Goal: Task Accomplishment & Management: Manage account settings

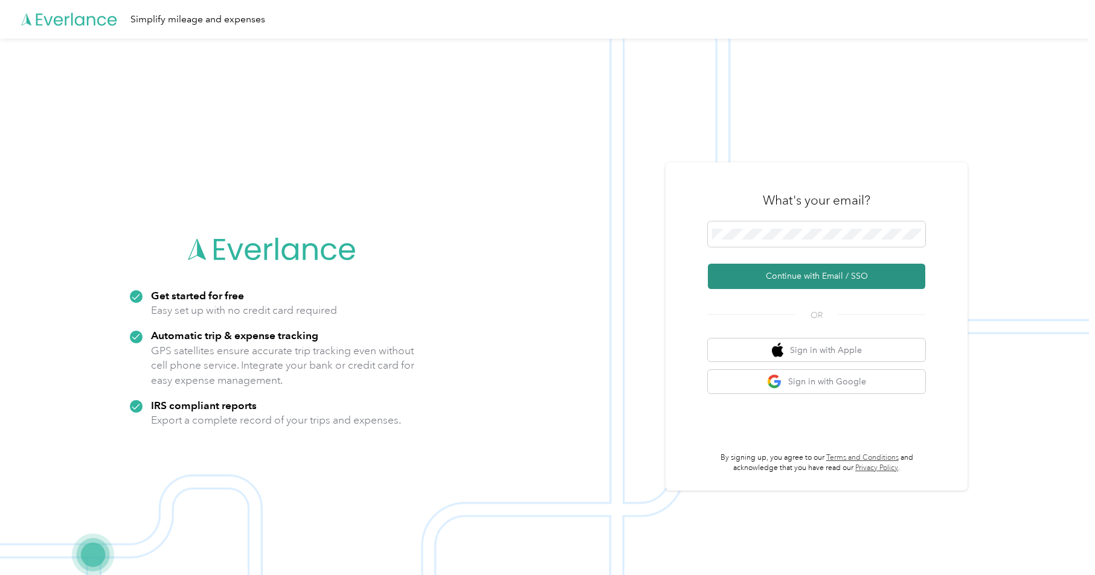
click at [788, 279] on button "Continue with Email / SSO" at bounding box center [816, 276] width 217 height 25
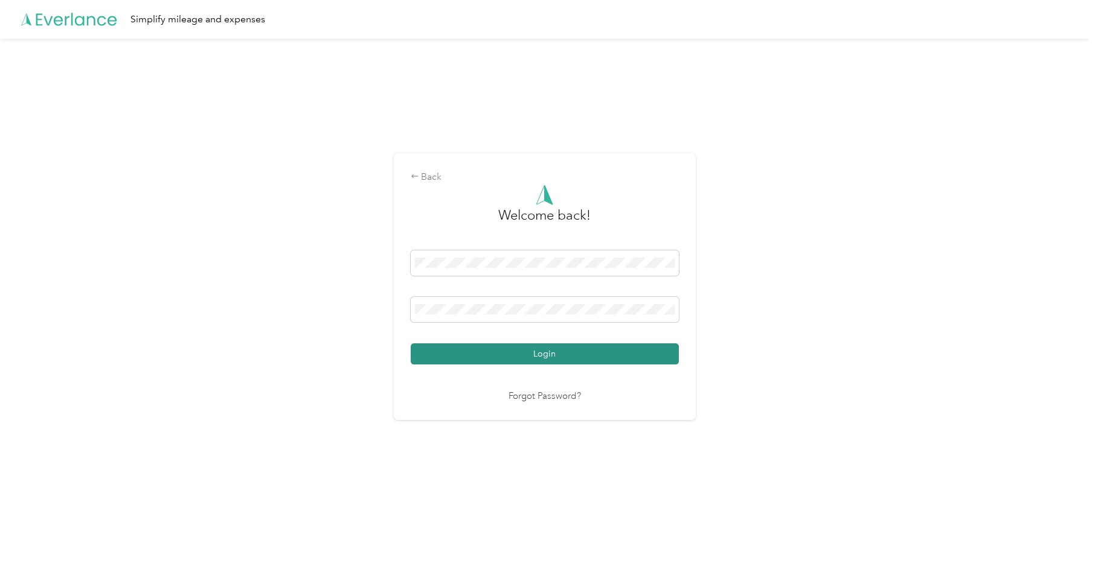
click at [518, 359] on button "Login" at bounding box center [545, 354] width 268 height 21
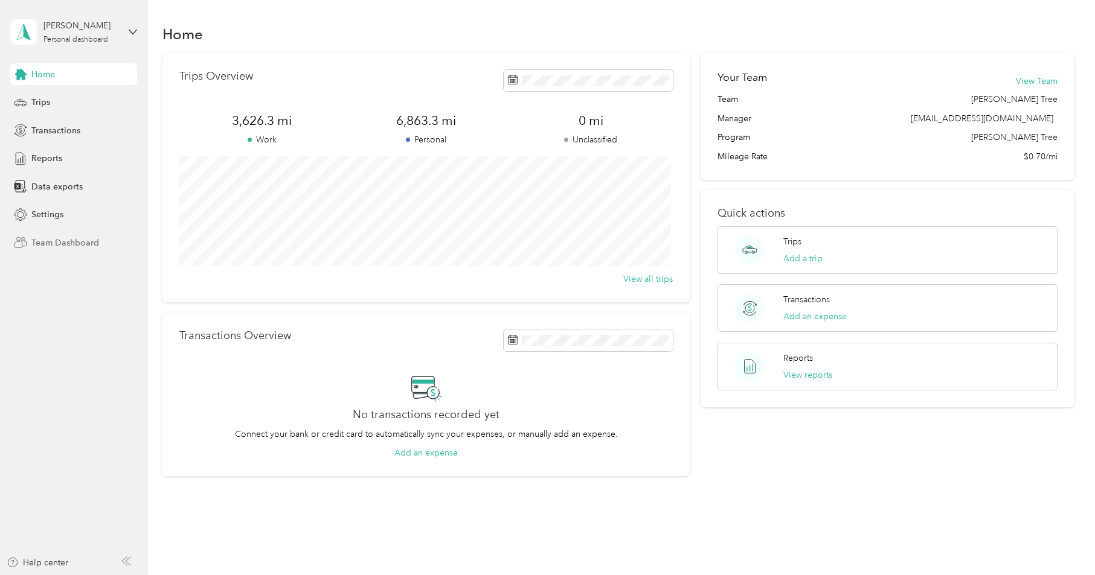
click at [58, 242] on span "Team Dashboard" at bounding box center [65, 243] width 68 height 13
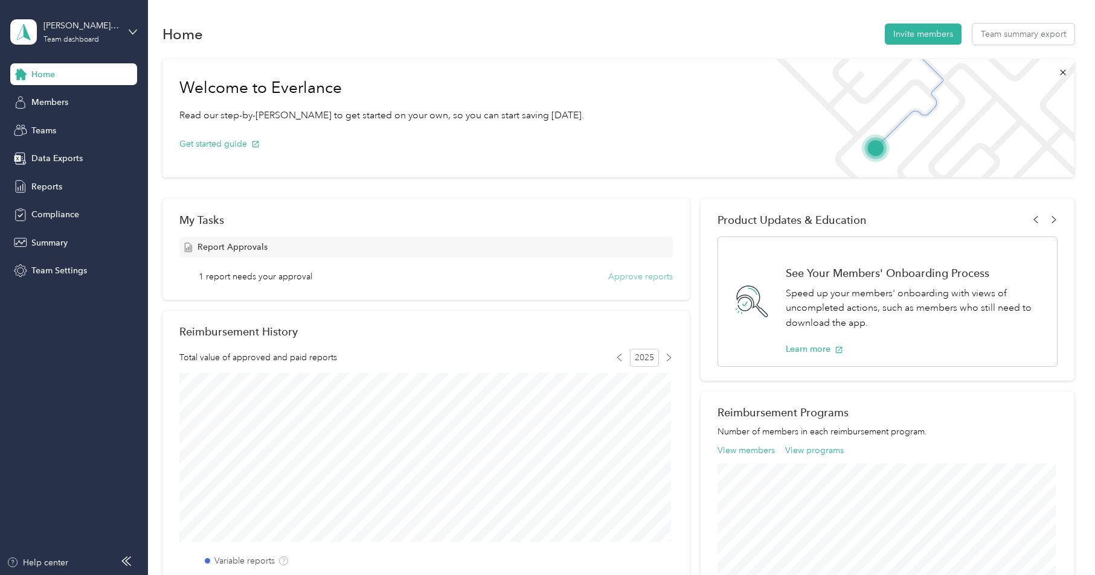
click at [647, 278] on button "Approve reports" at bounding box center [640, 277] width 65 height 13
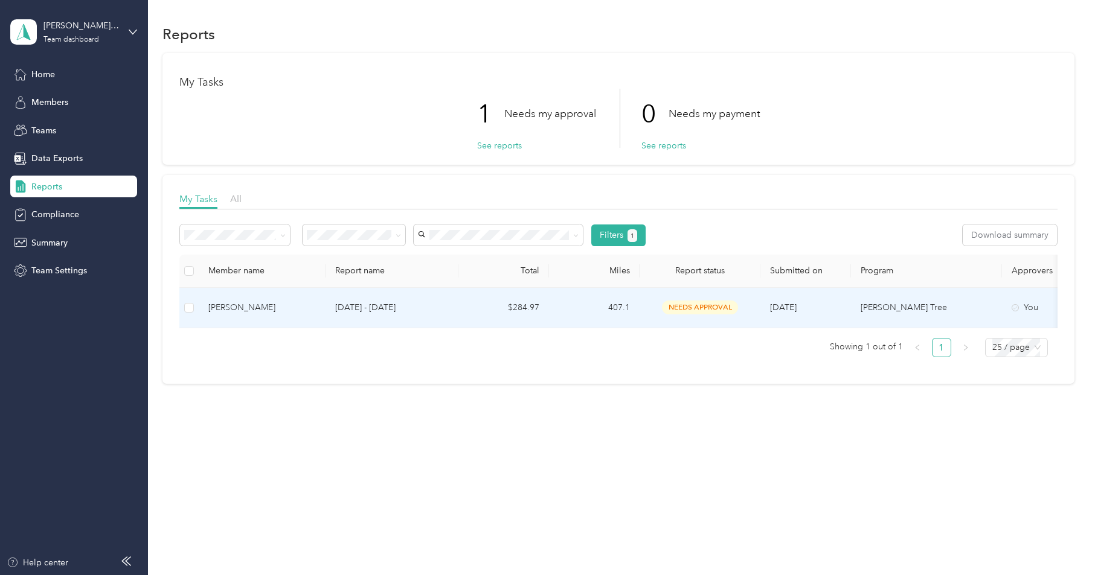
click at [342, 306] on p "[DATE] - [DATE]" at bounding box center [392, 307] width 114 height 13
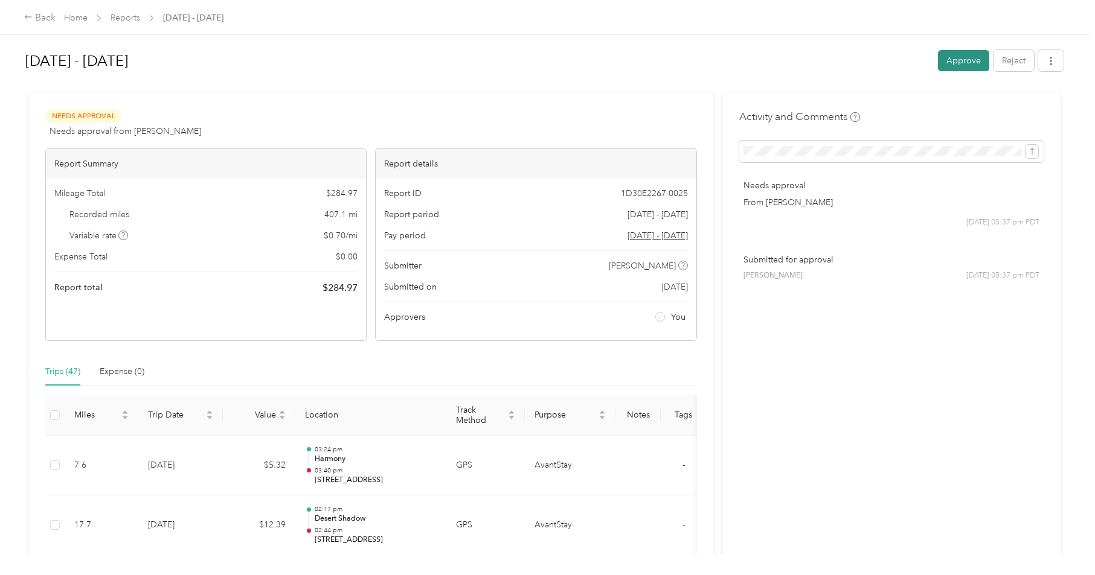
click at [950, 63] on button "Approve" at bounding box center [963, 60] width 51 height 21
